Goal: Find specific page/section: Find specific page/section

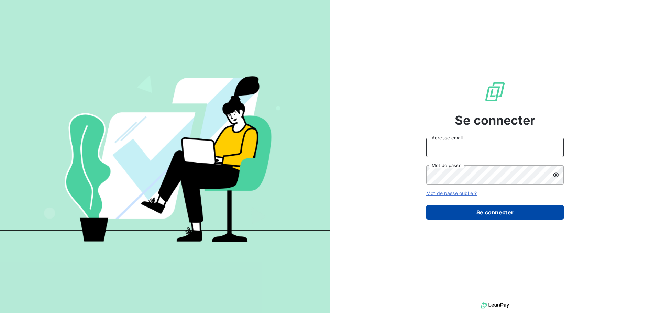
type input "[EMAIL_ADDRESS][DOMAIN_NAME]"
click at [476, 213] on button "Se connecter" at bounding box center [494, 212] width 137 height 14
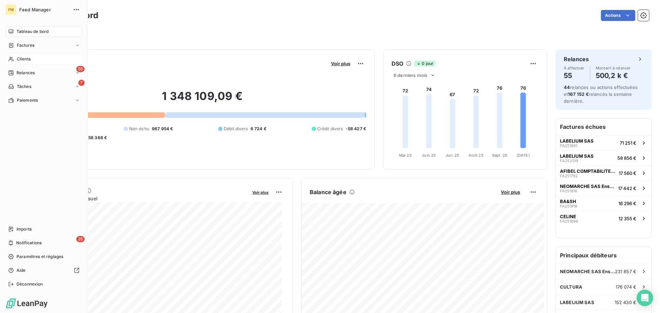
click at [27, 59] on span "Clients" at bounding box center [24, 59] width 14 height 6
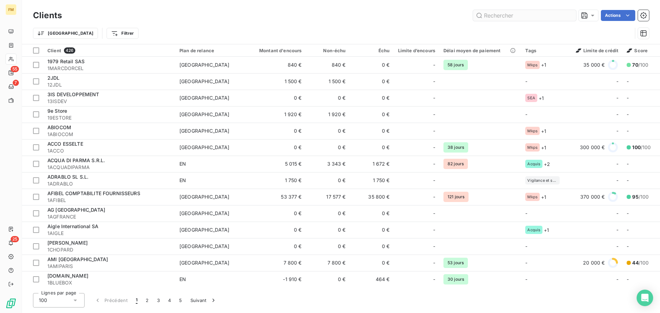
click at [503, 16] on input "text" at bounding box center [524, 15] width 103 height 11
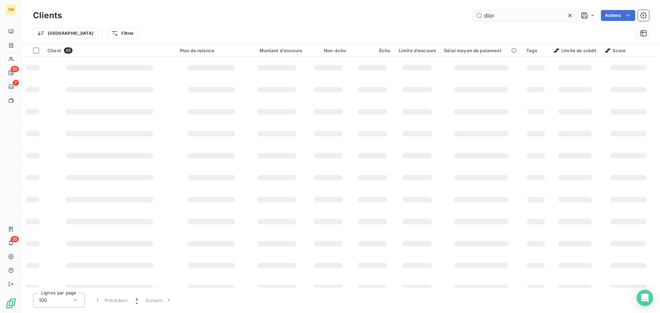
type input "dior"
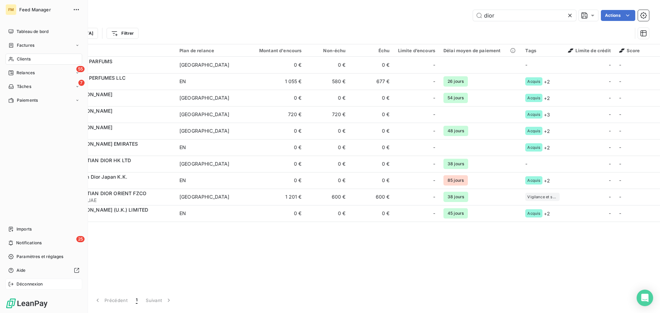
click at [35, 283] on span "Déconnexion" at bounding box center [29, 284] width 26 height 6
